Goal: Download file/media

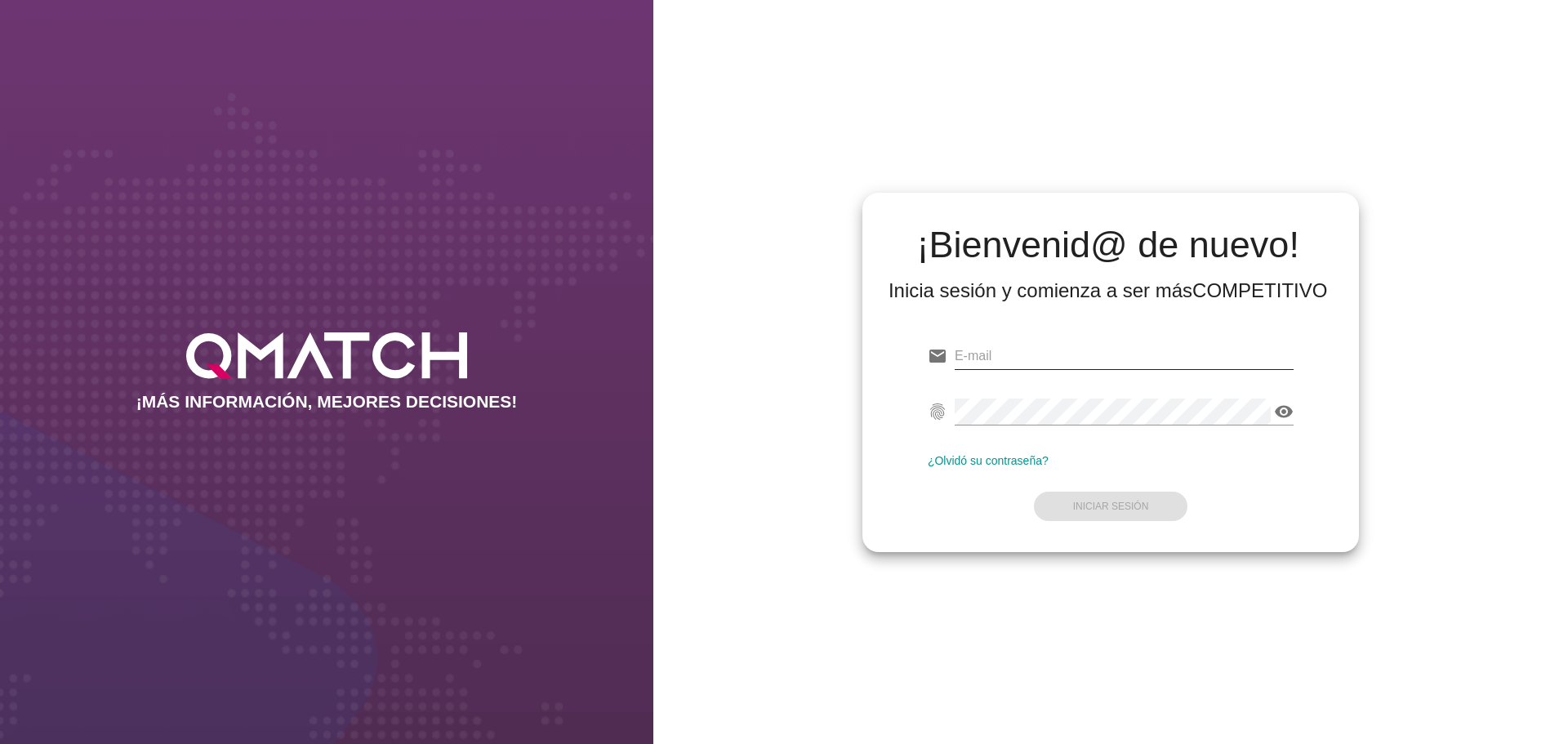
click at [1007, 363] on input "email" at bounding box center [1124, 356] width 339 height 26
click at [1178, 386] on form "email fingerprint visibility ¿Olvidó su contraseña? Iniciar Sesión" at bounding box center [1111, 429] width 366 height 192
click at [1145, 356] on input "email" at bounding box center [1124, 356] width 339 height 26
paste input "[PERSON_NAME][EMAIL_ADDRESS][DOMAIN_NAME]"
type input "[PERSON_NAME][EMAIL_ADDRESS][DOMAIN_NAME]"
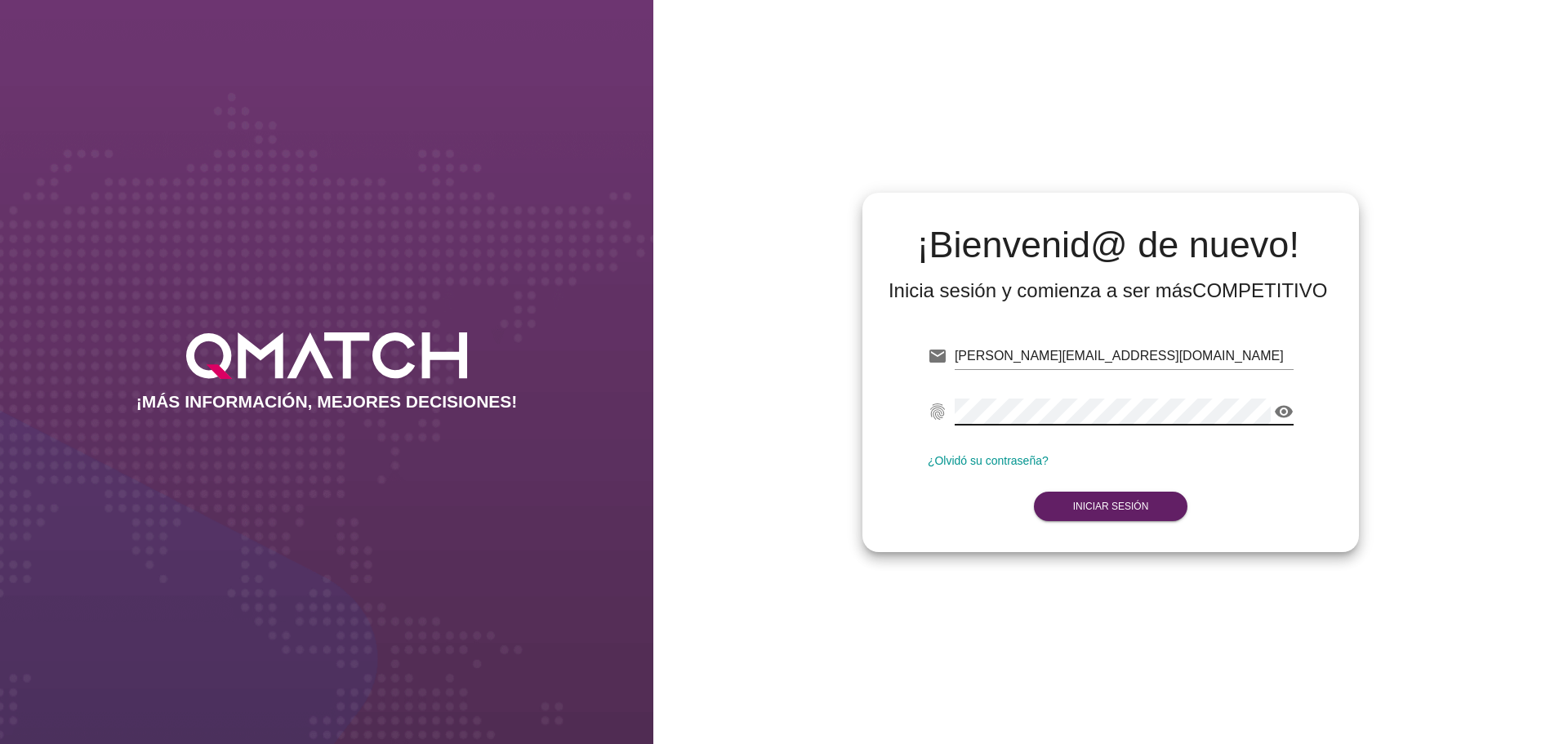
click at [1253, 628] on div "¡Bienvenid@ de nuevo! Inicia sesión y comienza a ser más COMPETITIVO email [PER…" at bounding box center [1111, 372] width 915 height 744
click at [1110, 501] on strong "Iniciar Sesión" at bounding box center [1111, 506] width 76 height 11
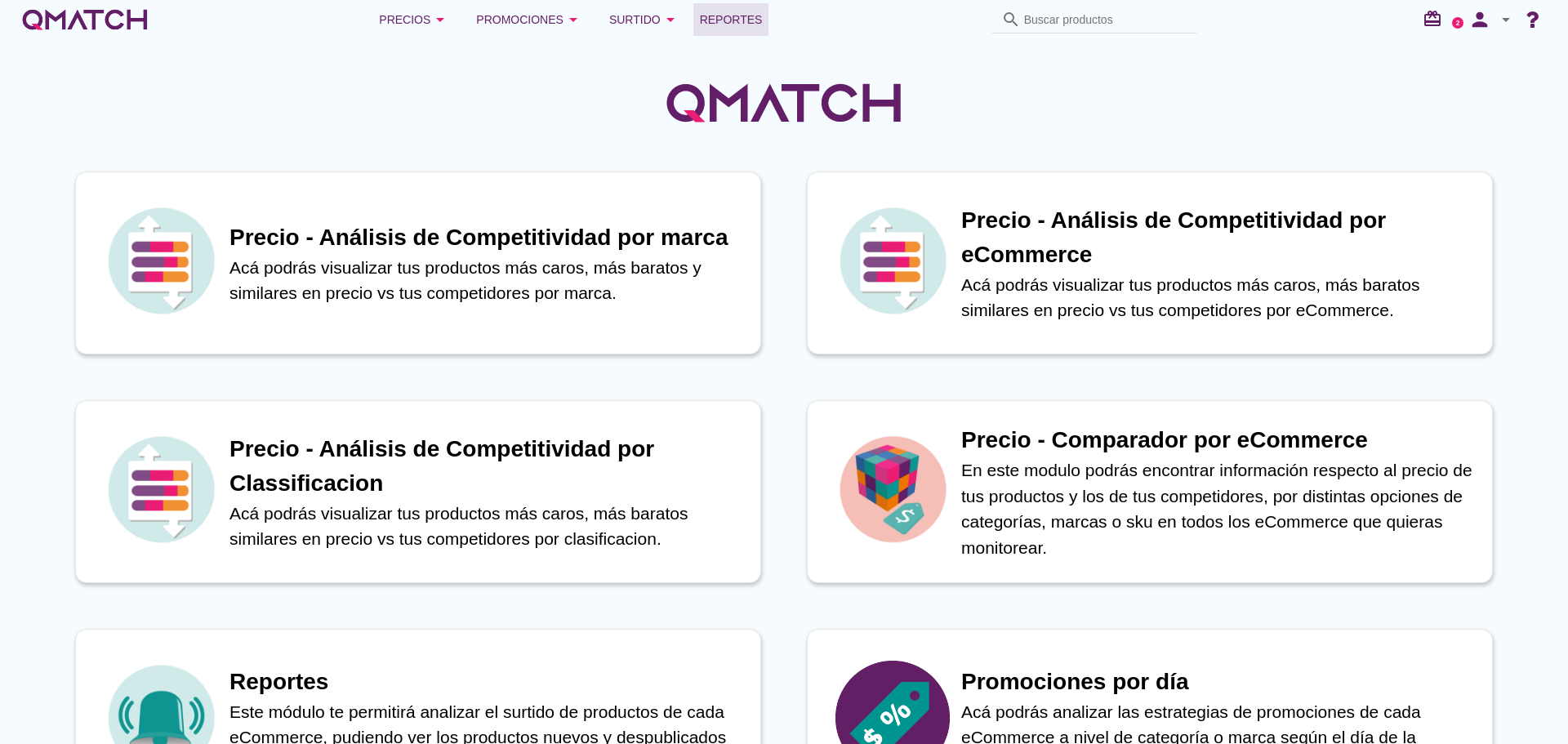
click at [724, 19] on span "Reportes" at bounding box center [731, 19] width 63 height 20
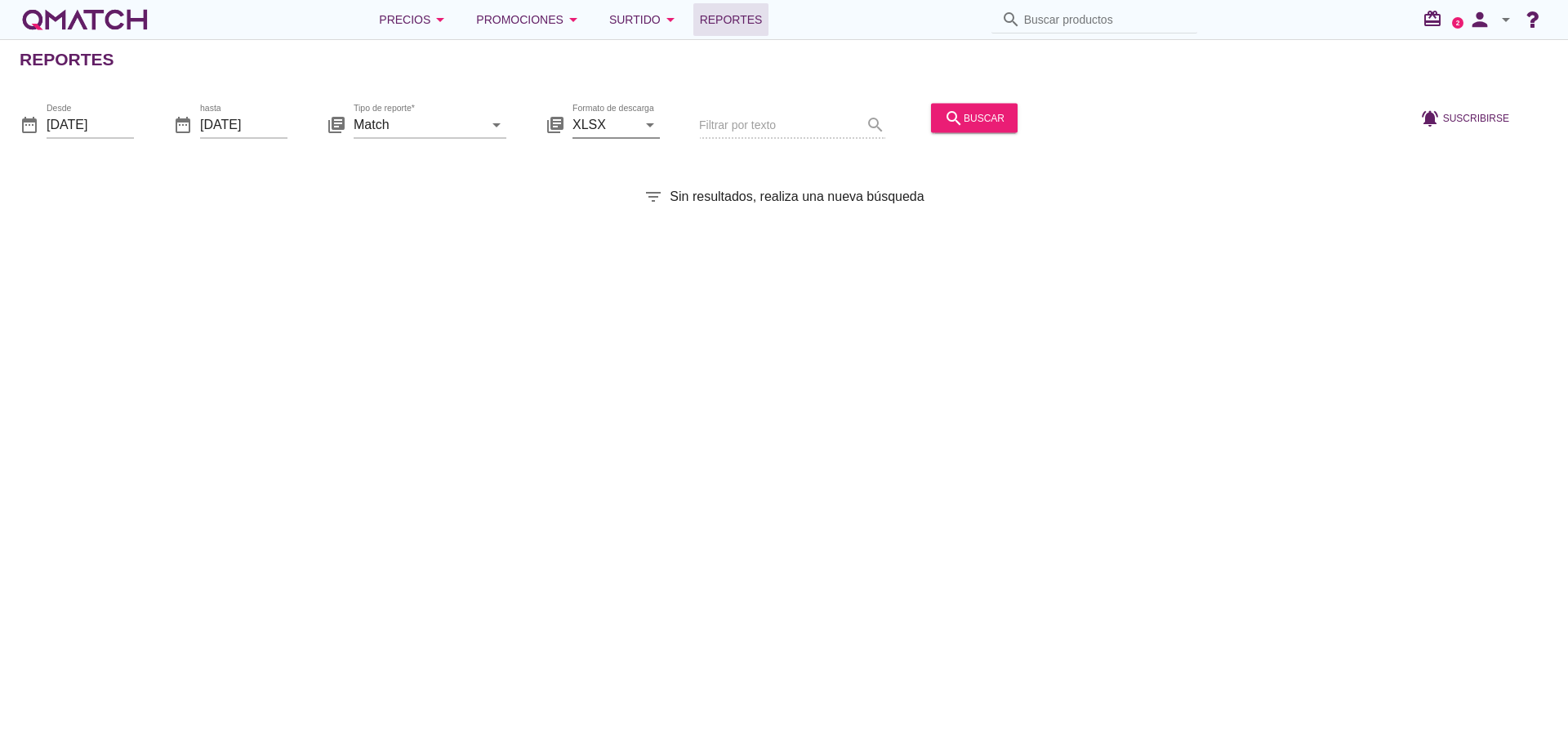
click at [650, 126] on icon "arrow_drop_down" at bounding box center [650, 123] width 20 height 20
click at [604, 209] on div "CSV" at bounding box center [616, 203] width 61 height 20
type input "CSV"
drag, startPoint x: 502, startPoint y: 129, endPoint x: 479, endPoint y: 128, distance: 23.0
click at [499, 129] on icon "arrow_drop_down" at bounding box center [496, 123] width 20 height 20
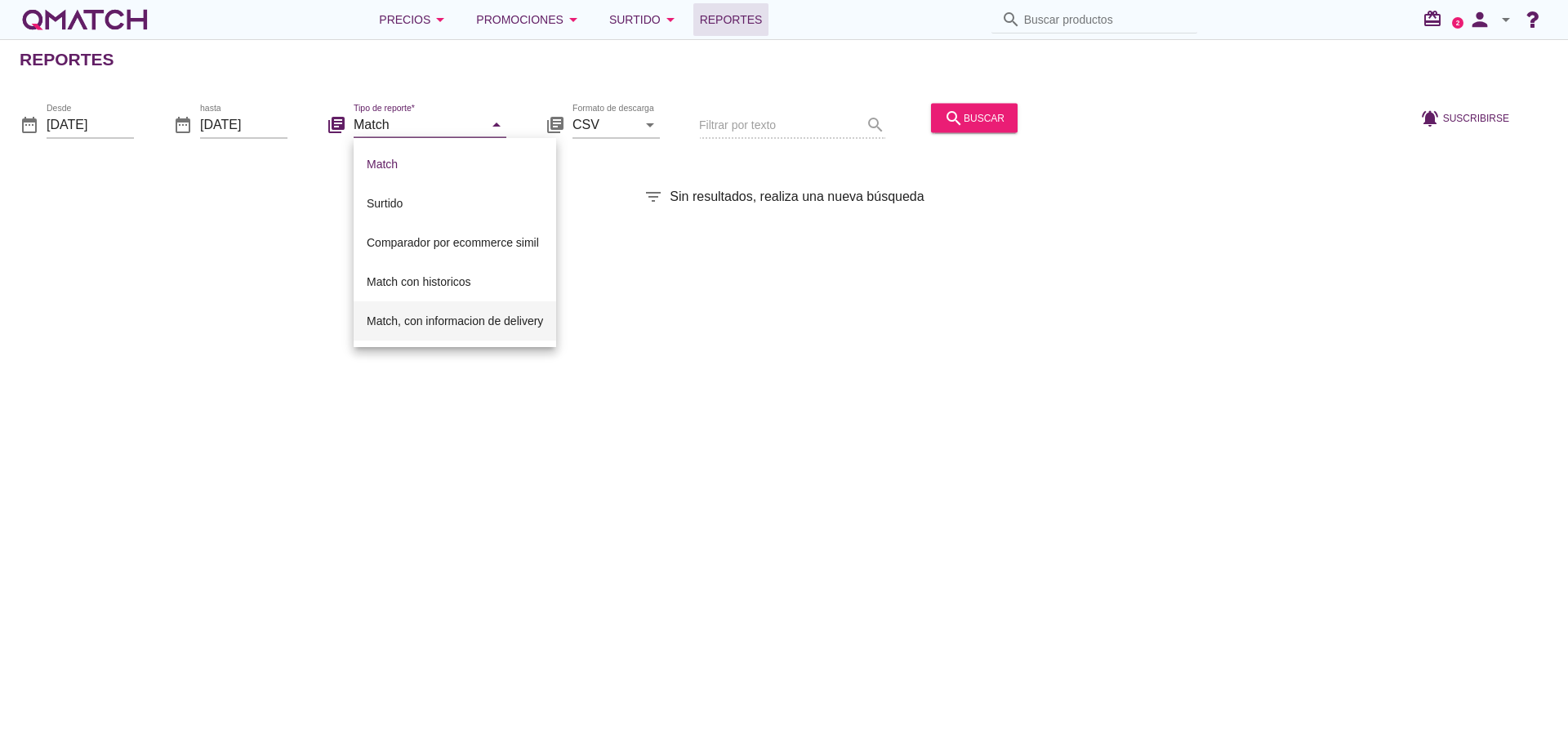
click at [416, 324] on div "Match, con informacion de delivery" at bounding box center [455, 320] width 176 height 20
type input "Match, con informacion de delivery"
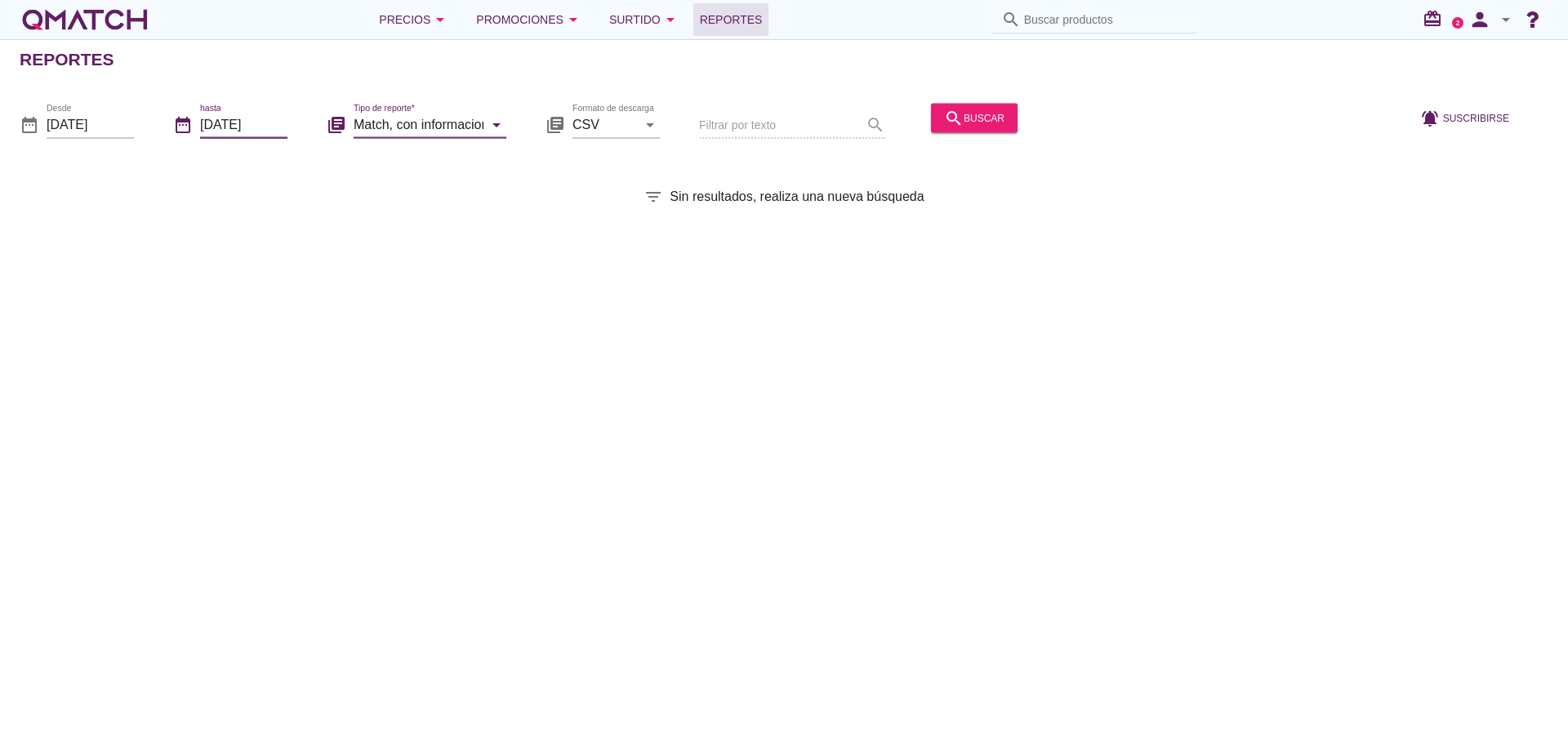
click at [269, 127] on input "[DATE]" at bounding box center [243, 124] width 87 height 26
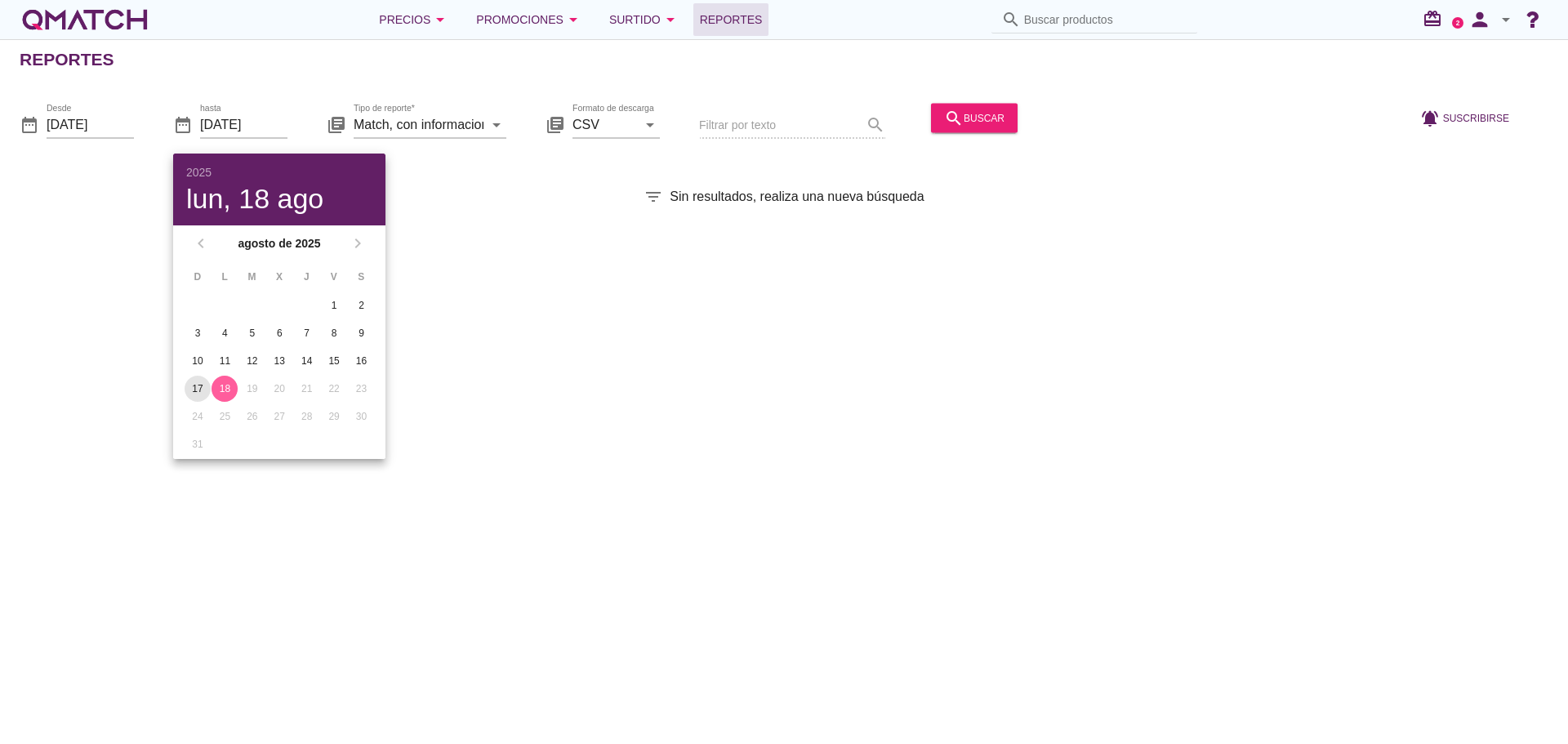
click at [201, 388] on div "17" at bounding box center [198, 388] width 26 height 15
type input "[DATE]"
click at [121, 129] on input "[DATE]" at bounding box center [90, 124] width 87 height 26
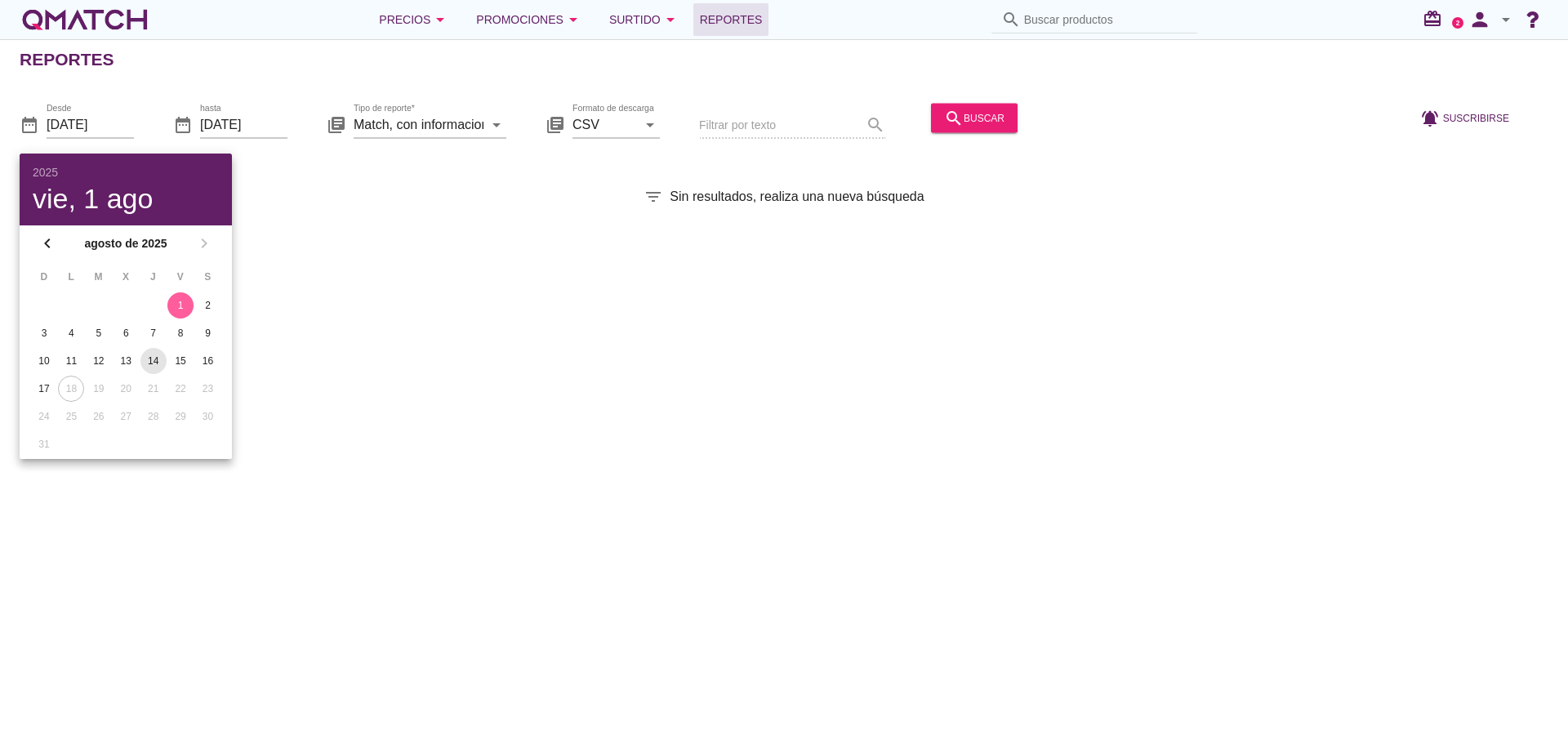
click at [155, 362] on div "14" at bounding box center [154, 361] width 26 height 15
type input "[DATE]"
click at [799, 371] on div "Reportes date_range Desde [DATE] date_range hasta [DATE] library_books Tipo de …" at bounding box center [784, 391] width 1568 height 704
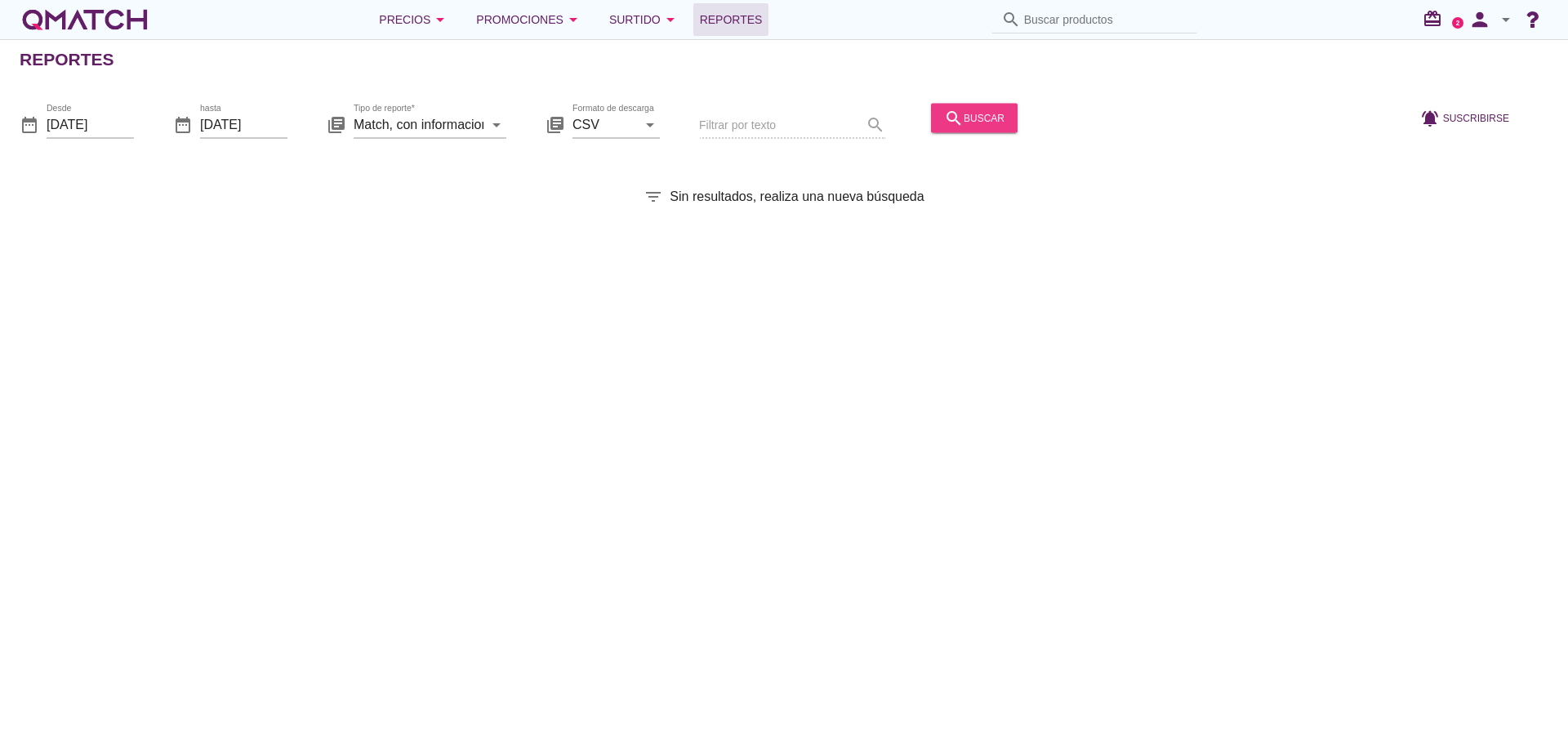
click at [989, 126] on div "search buscar" at bounding box center [975, 117] width 60 height 20
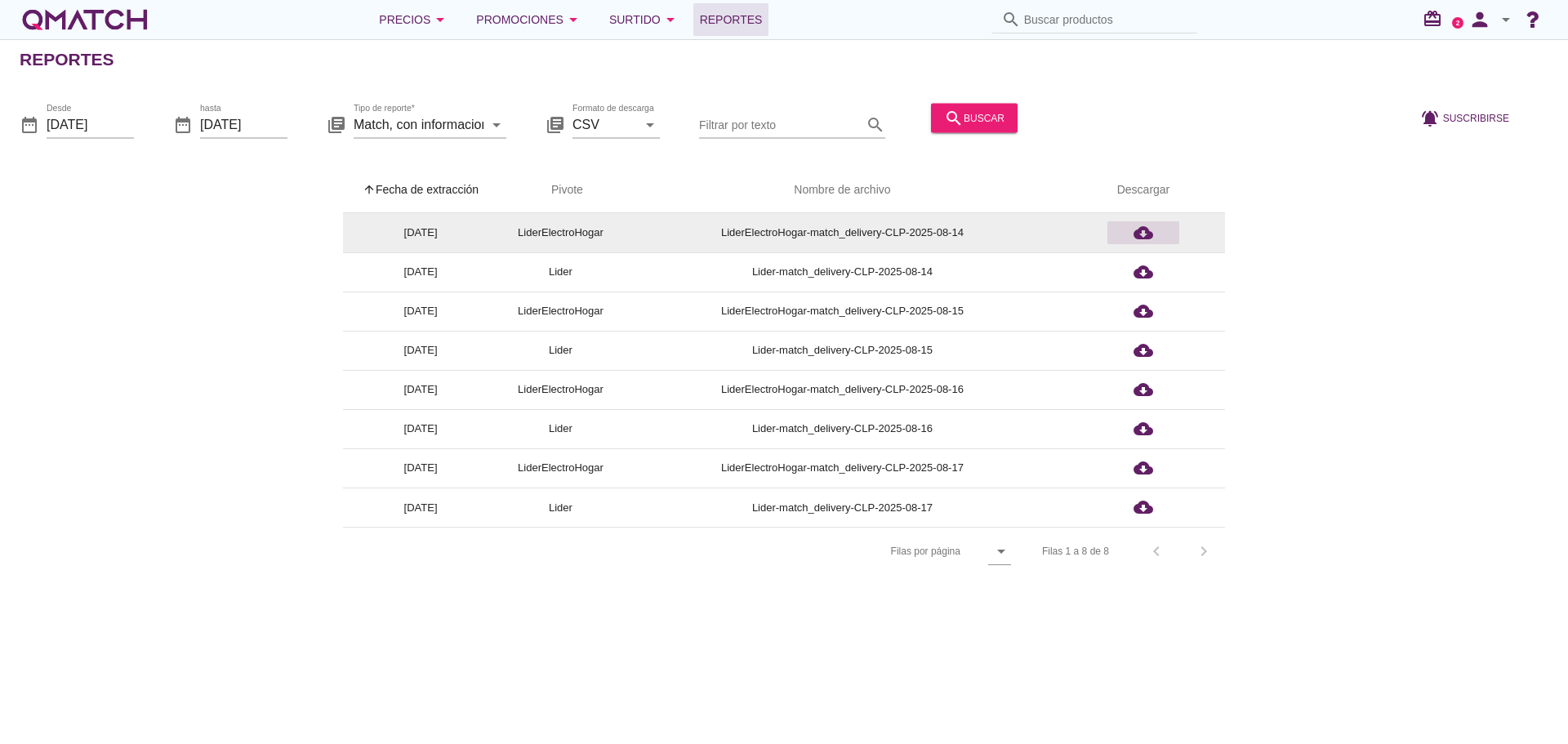
click at [1144, 235] on icon "cloud_download" at bounding box center [1143, 232] width 20 height 20
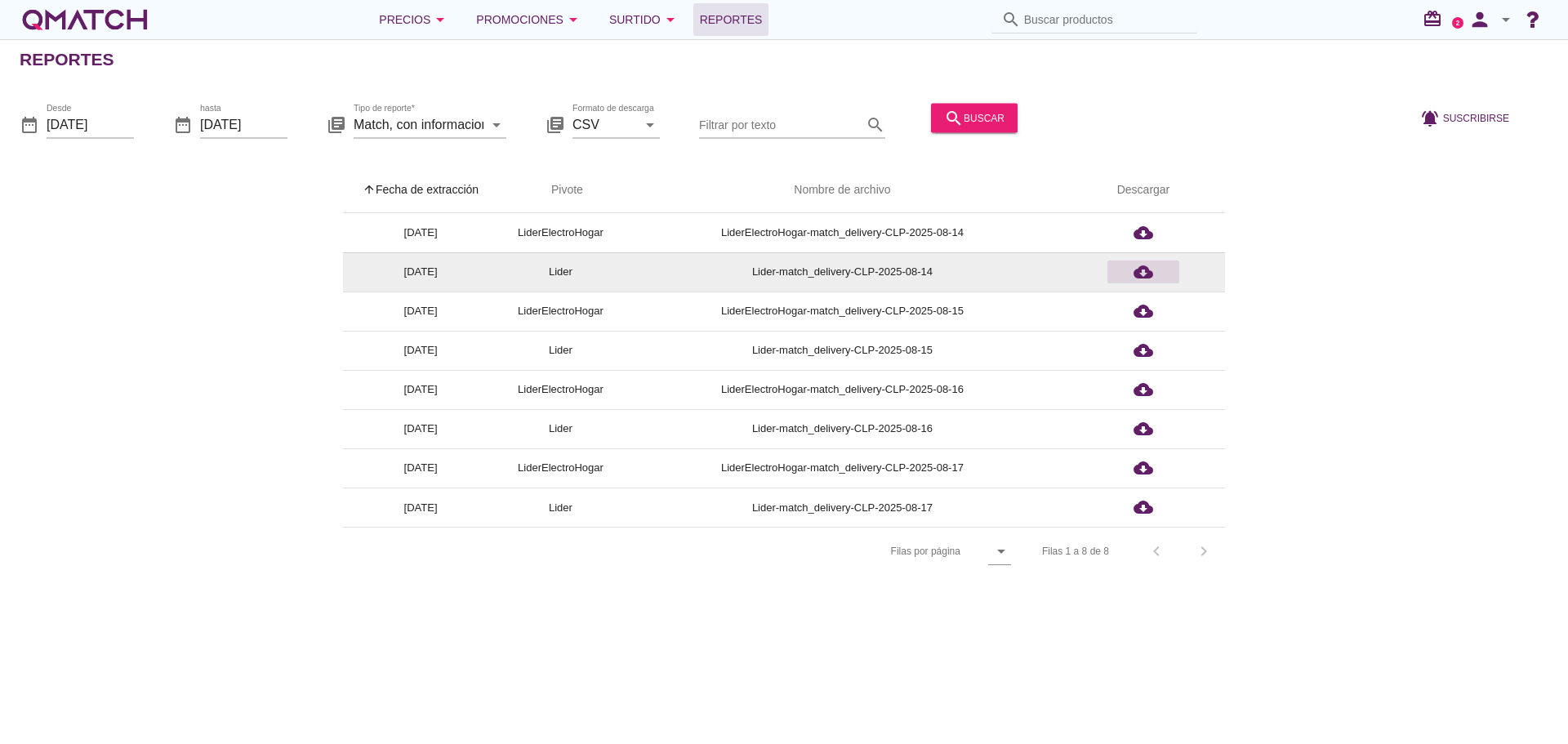
click at [1144, 271] on icon "cloud_download" at bounding box center [1143, 272] width 20 height 20
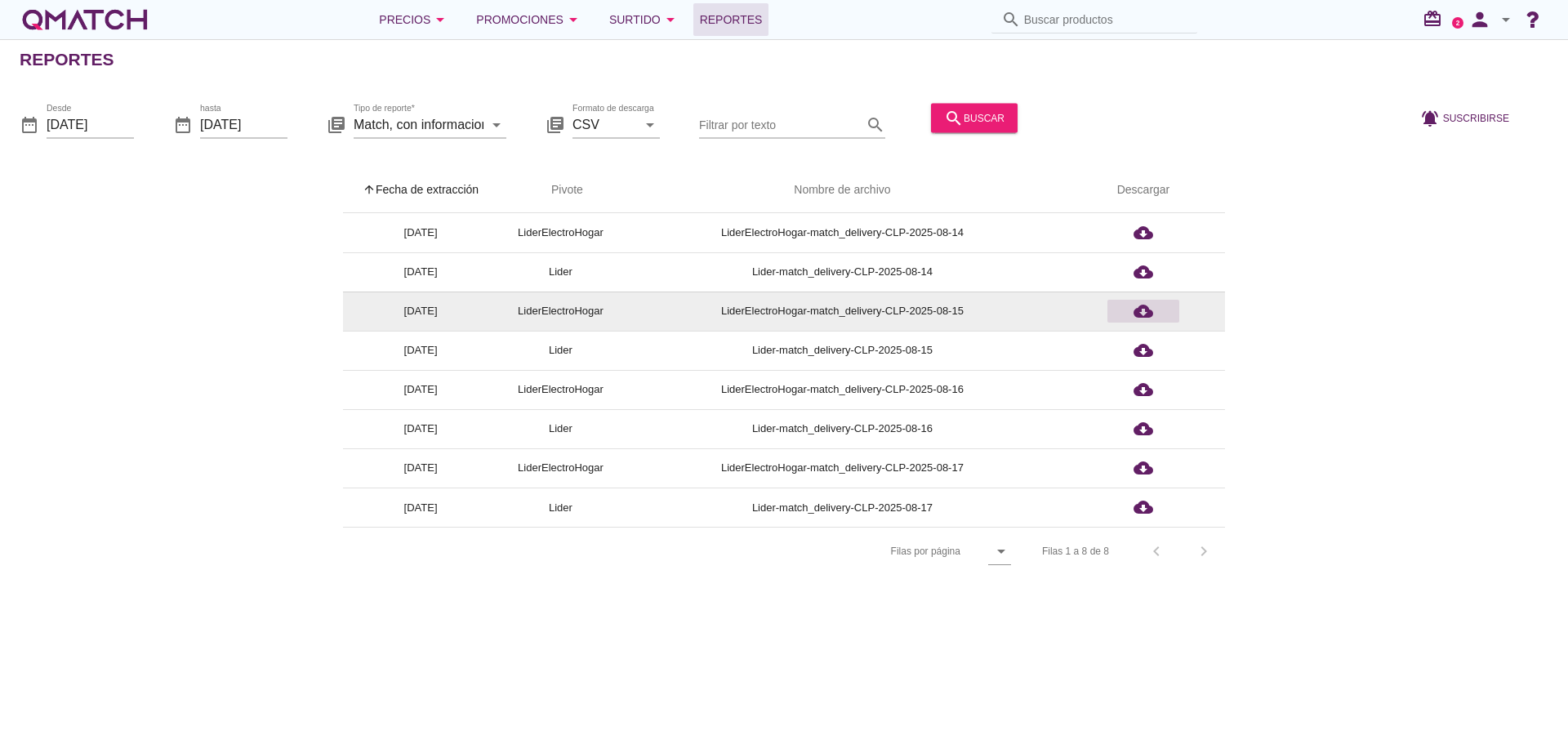
click at [1138, 312] on icon "cloud_download" at bounding box center [1143, 311] width 20 height 20
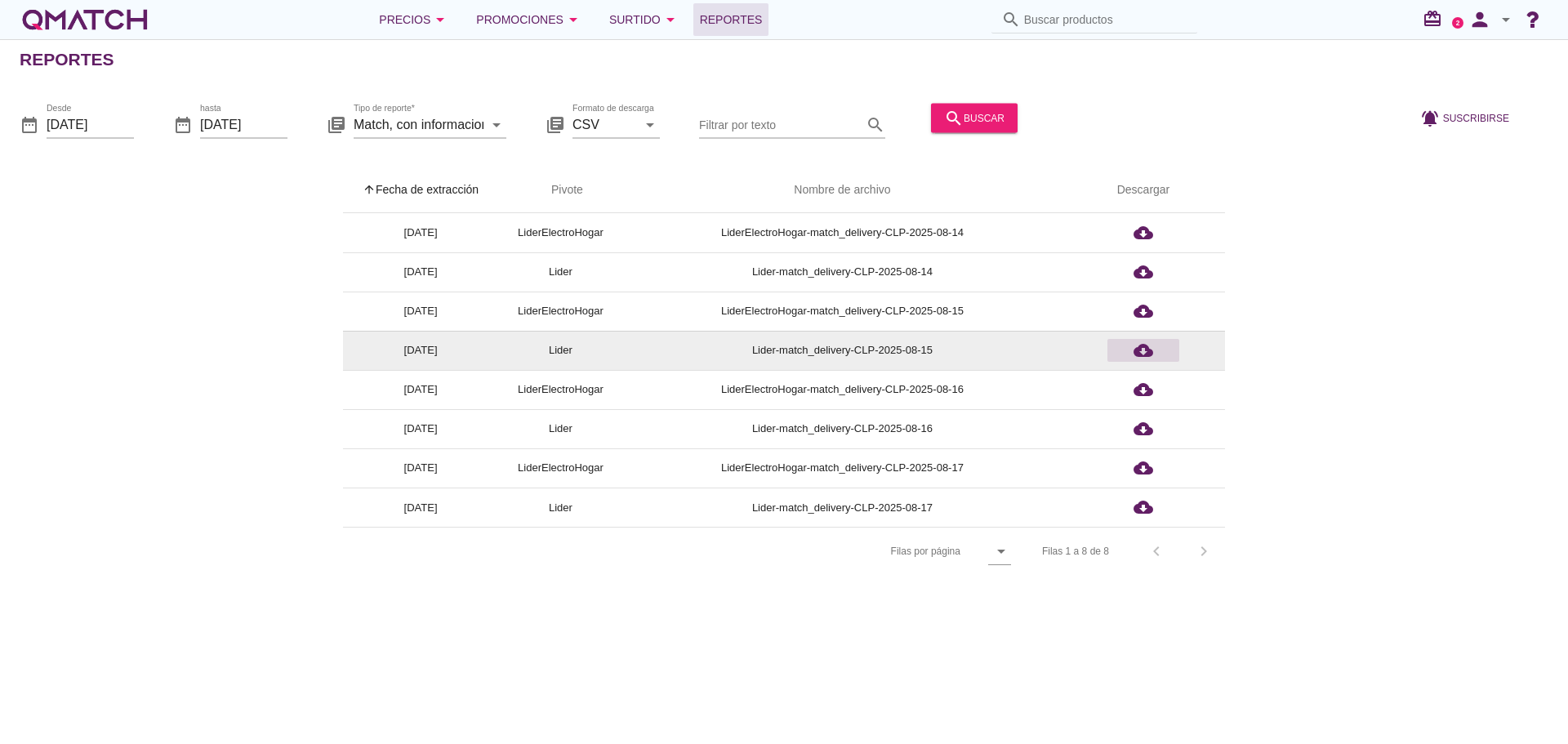
click at [1144, 347] on icon "cloud_download" at bounding box center [1143, 350] width 20 height 20
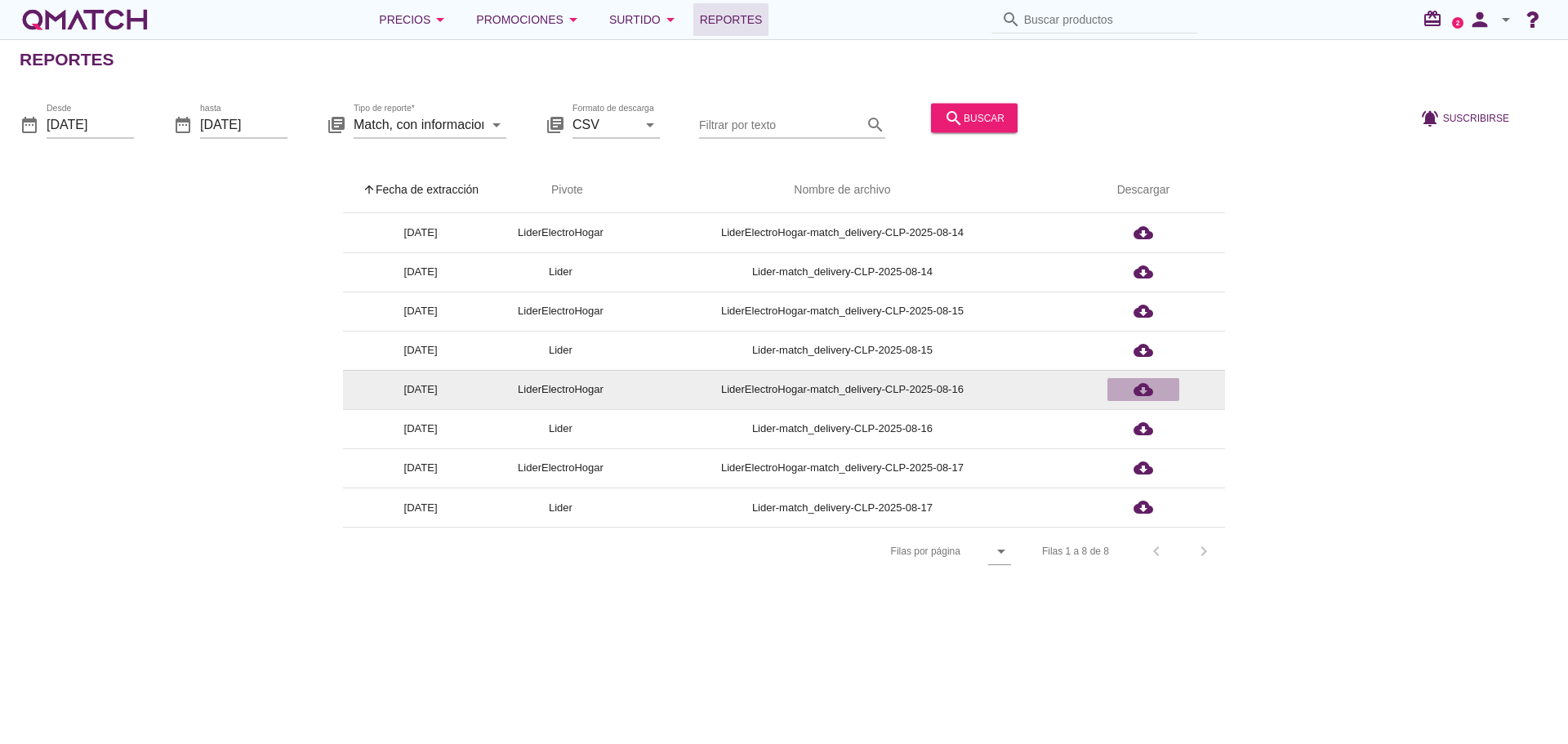
click at [1143, 388] on icon "cloud_download" at bounding box center [1143, 389] width 20 height 20
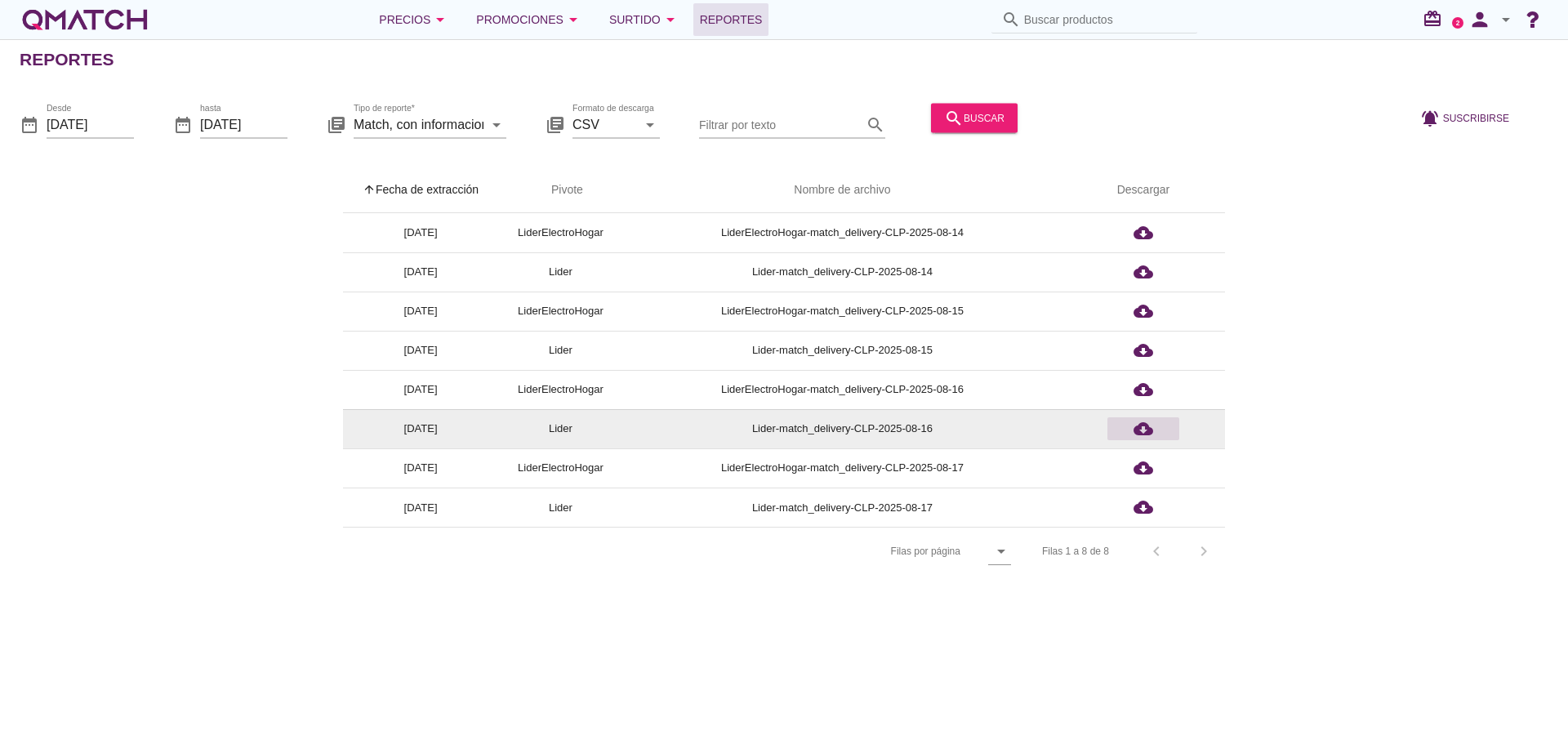
click at [1143, 427] on icon "cloud_download" at bounding box center [1143, 428] width 20 height 20
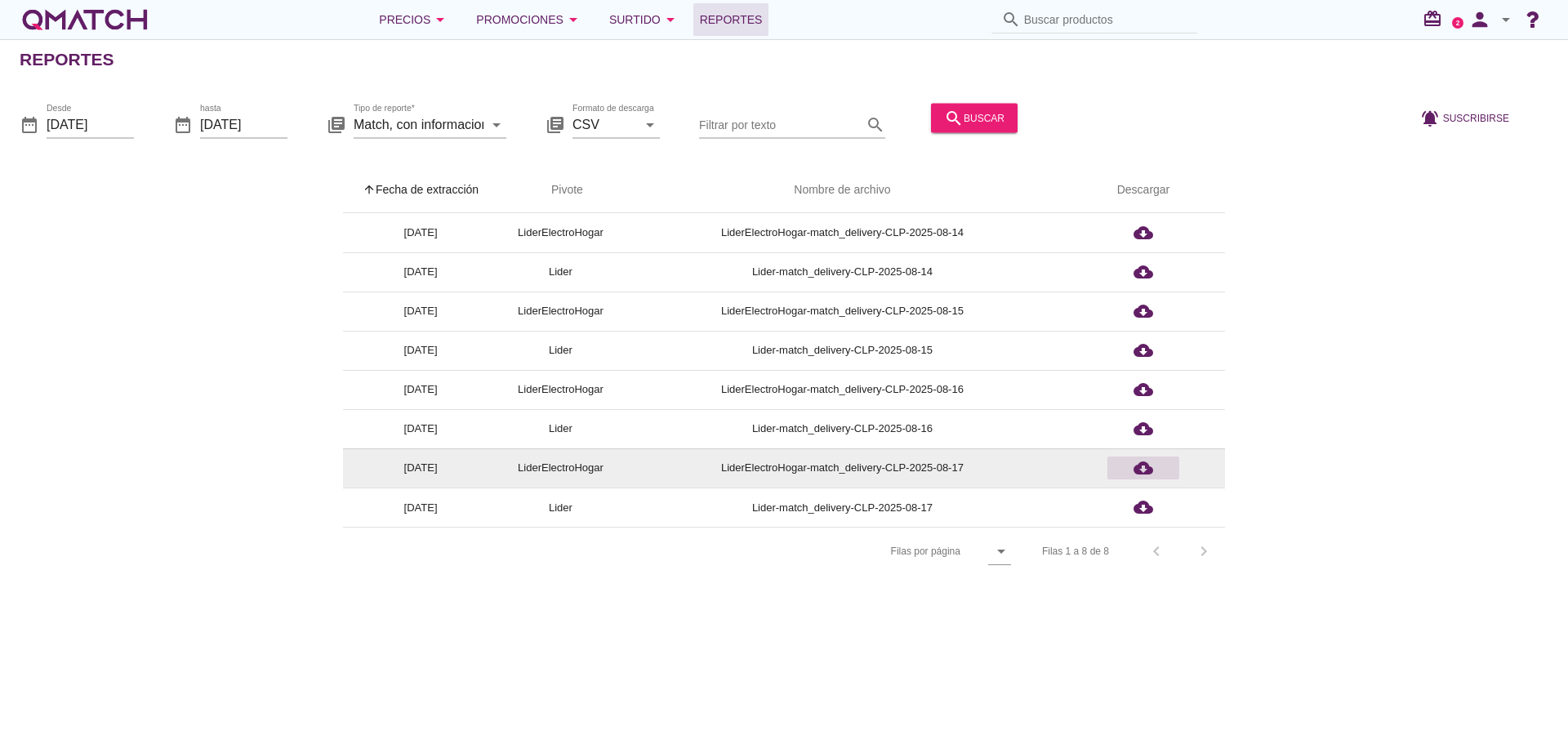
click at [1146, 470] on icon "cloud_download" at bounding box center [1143, 468] width 20 height 20
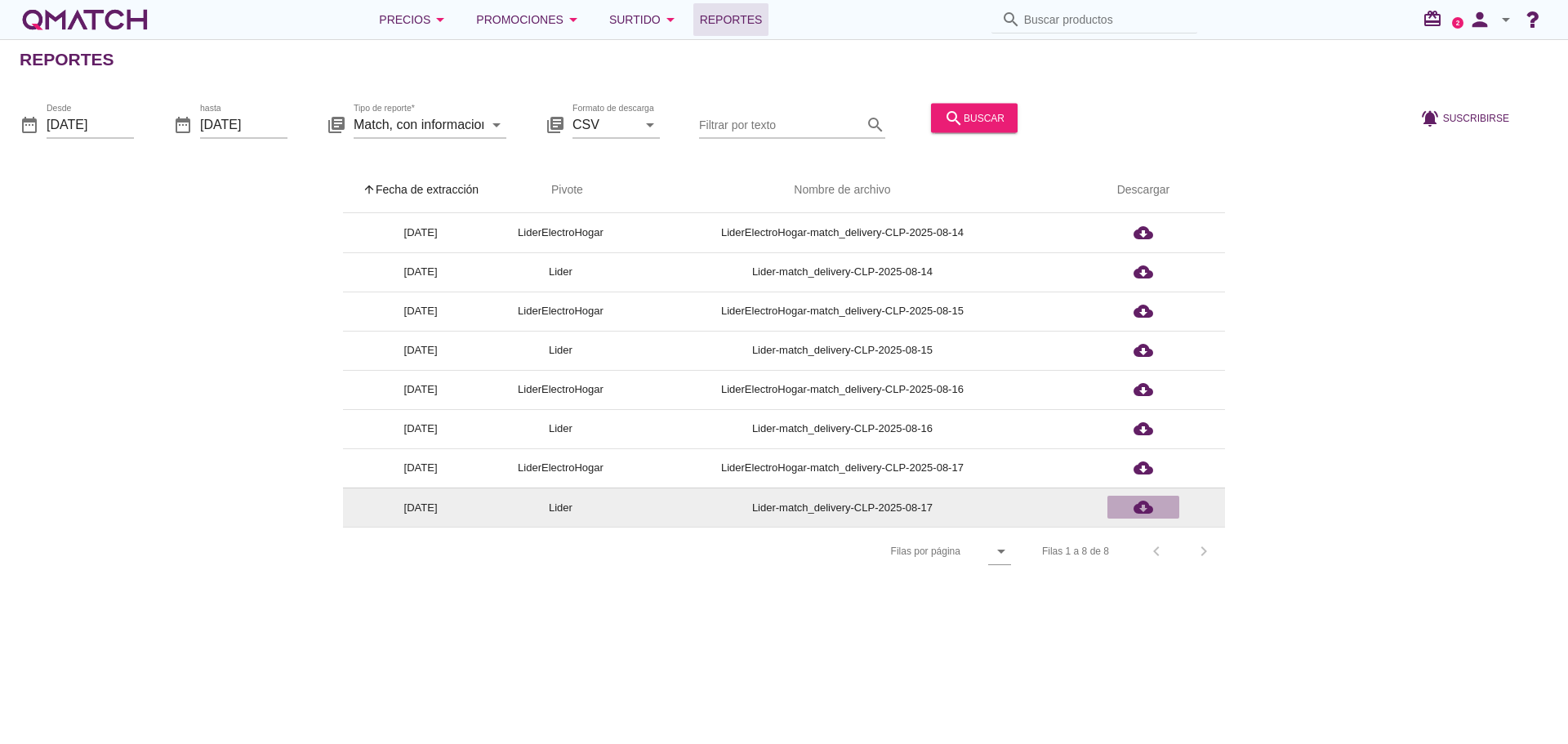
click at [1144, 505] on icon "cloud_download" at bounding box center [1143, 507] width 20 height 20
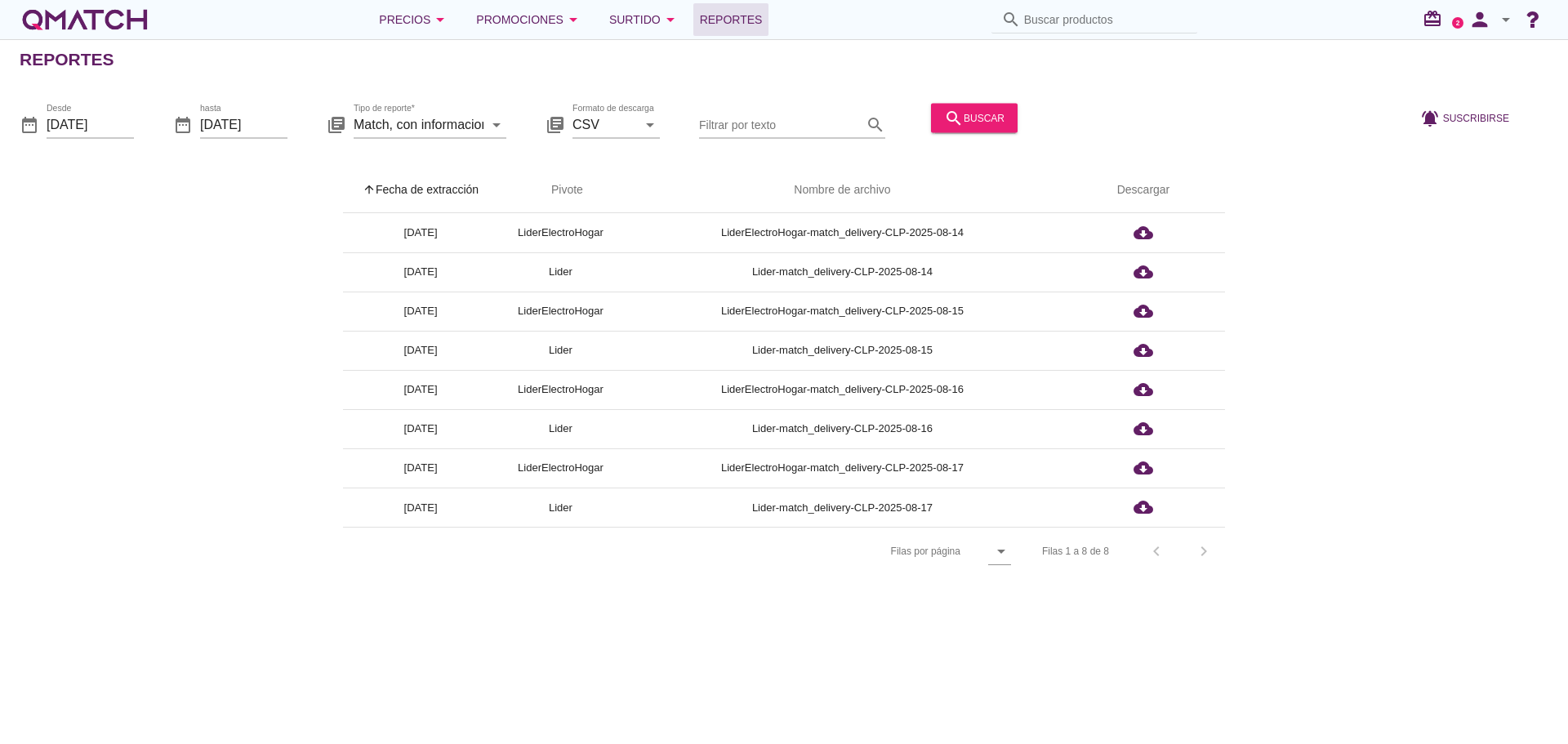
click at [1401, 474] on div "arrow_upward Fecha de extracción arrow_upward Pivote Nombre de archivo Descarga…" at bounding box center [784, 371] width 1529 height 408
click at [1508, 20] on icon "arrow_drop_down" at bounding box center [1506, 19] width 20 height 20
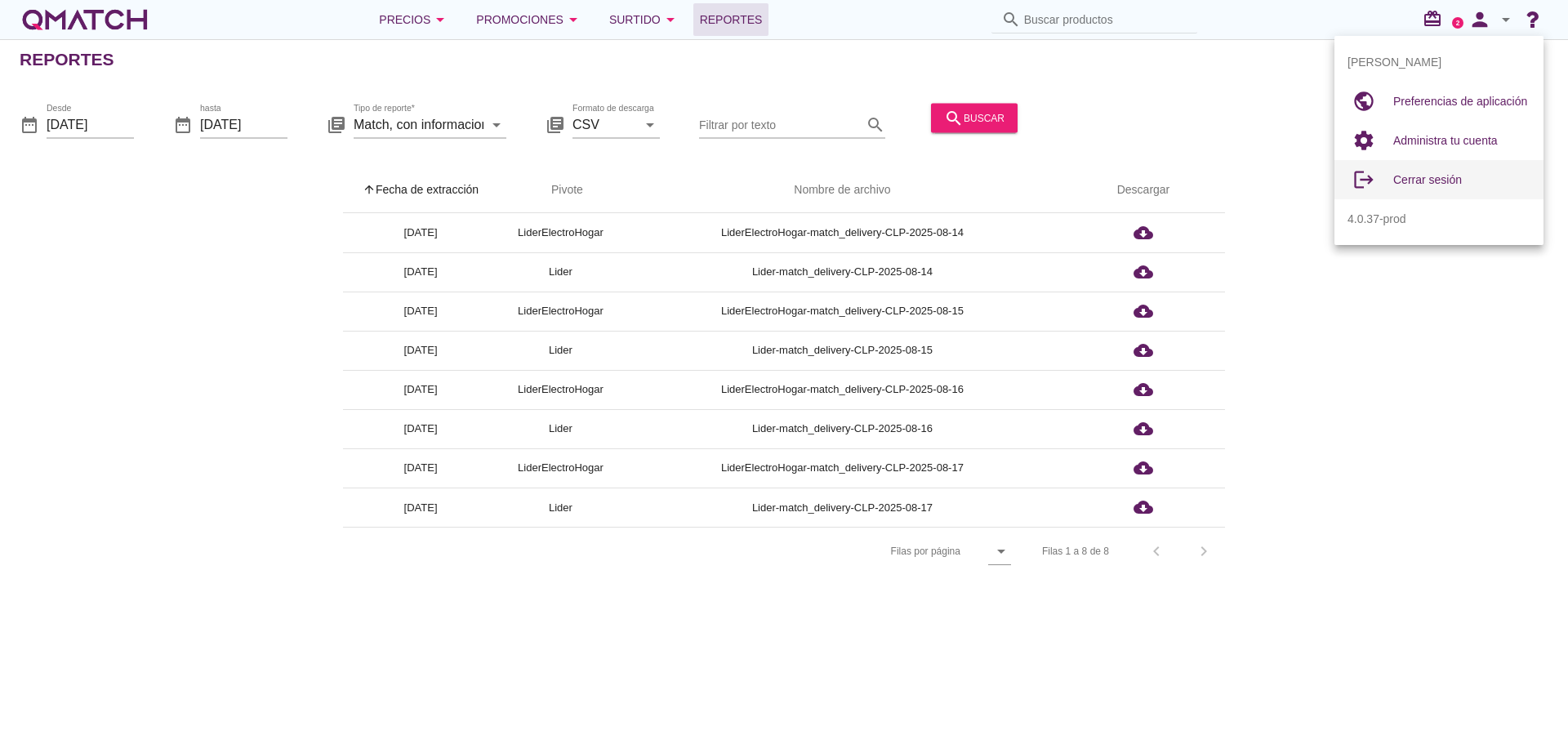
click at [1438, 180] on span "Cerrar sesión" at bounding box center [1427, 180] width 68 height 13
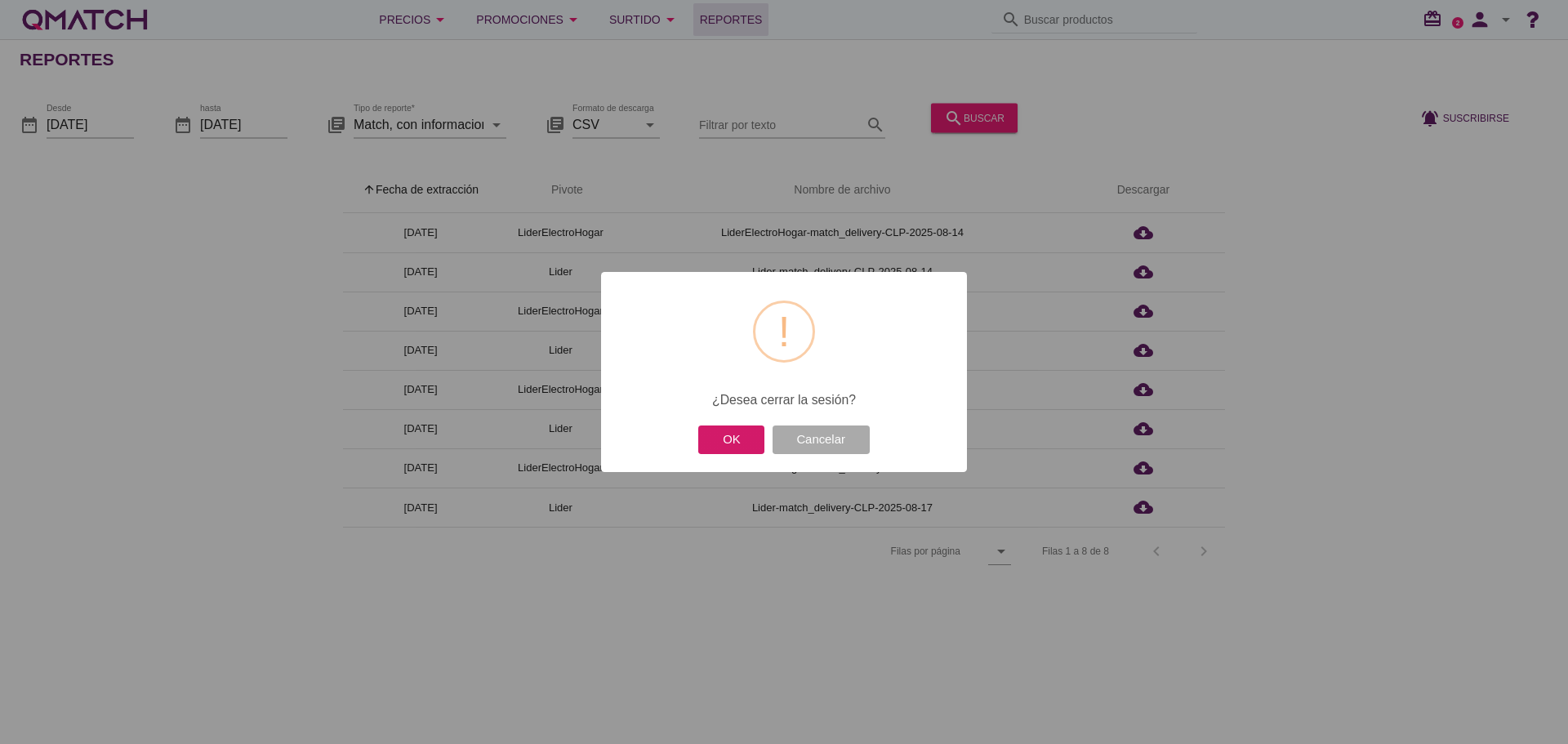
click at [732, 448] on button "OK" at bounding box center [731, 439] width 66 height 28
